Goal: Transaction & Acquisition: Purchase product/service

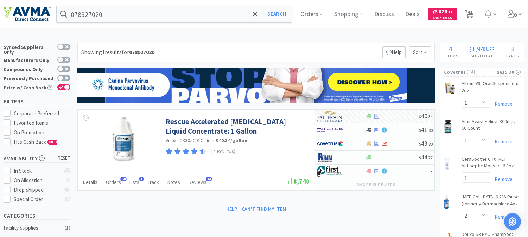
select select "1"
select select "2"
select select "1"
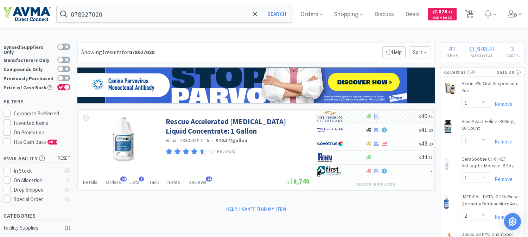
select select "1"
select select "5"
select select "1"
select select "8"
select select "5"
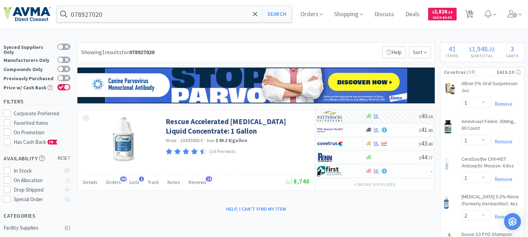
select select "2"
select select "1"
select select "12"
select select "1"
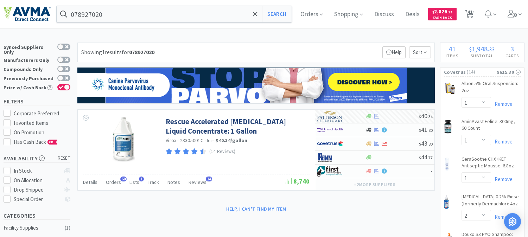
select select "2"
select select "1"
select select "2"
select select "1"
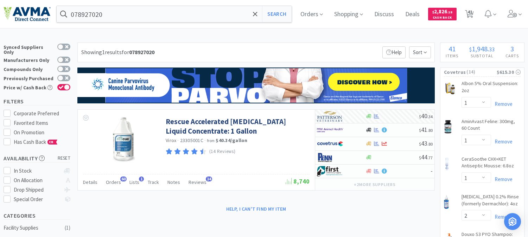
select select "1"
select select "4"
select select "1"
select select "15"
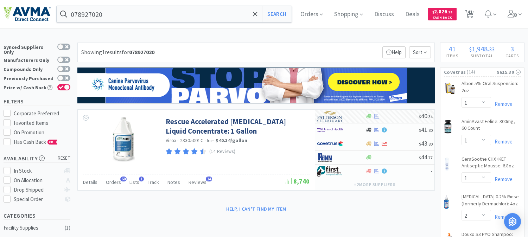
select select "1"
select select "6"
select select "2"
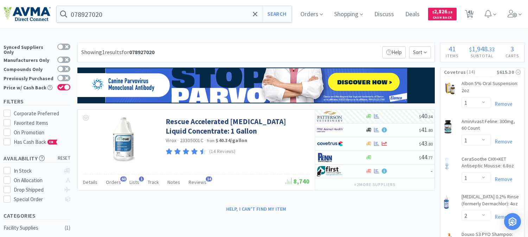
select select "1"
select select "3"
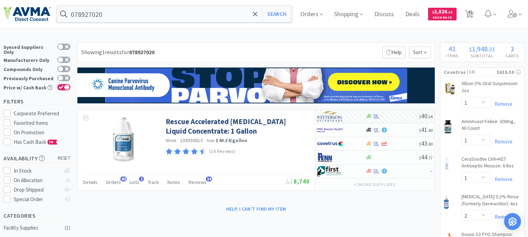
select select "1"
select select "2"
select select "1"
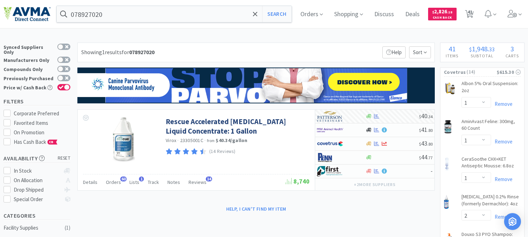
select select "5"
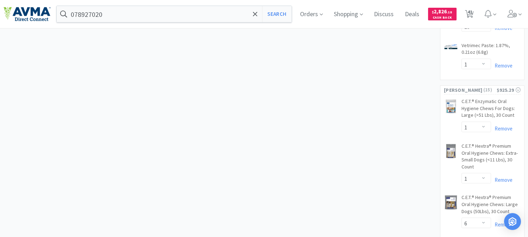
scroll to position [1017, 0]
click at [121, 13] on input "078927020" at bounding box center [174, 14] width 235 height 16
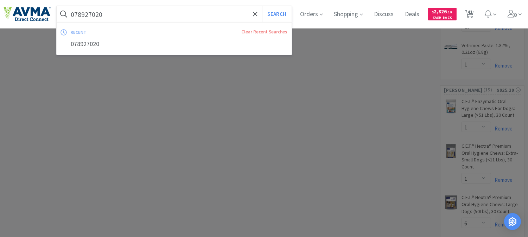
paste input "05612"
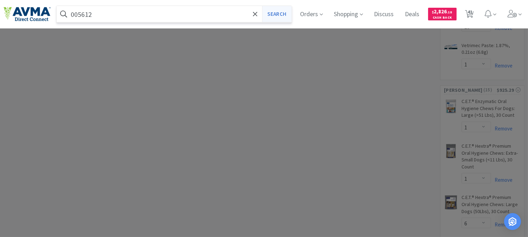
type input "005612"
click at [277, 10] on button "Search" at bounding box center [276, 14] width 29 height 16
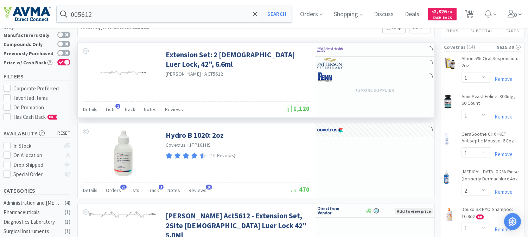
scroll to position [39, 0]
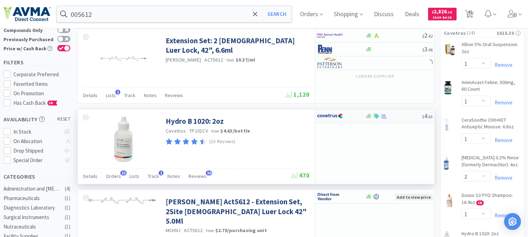
click at [332, 115] on img at bounding box center [330, 116] width 26 height 11
select select "1"
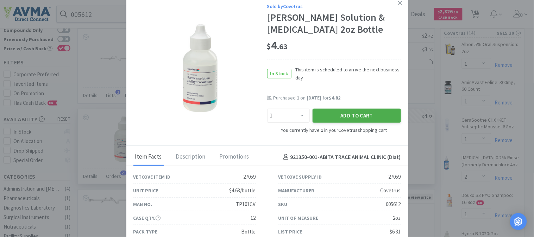
click at [351, 115] on button "Add to Cart" at bounding box center [357, 116] width 88 height 14
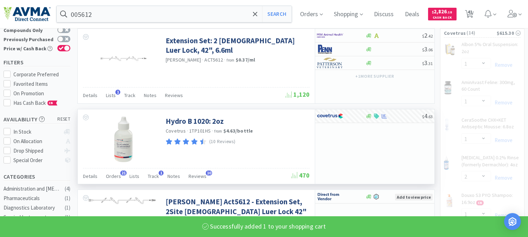
select select "2"
